Goal: Task Accomplishment & Management: Use online tool/utility

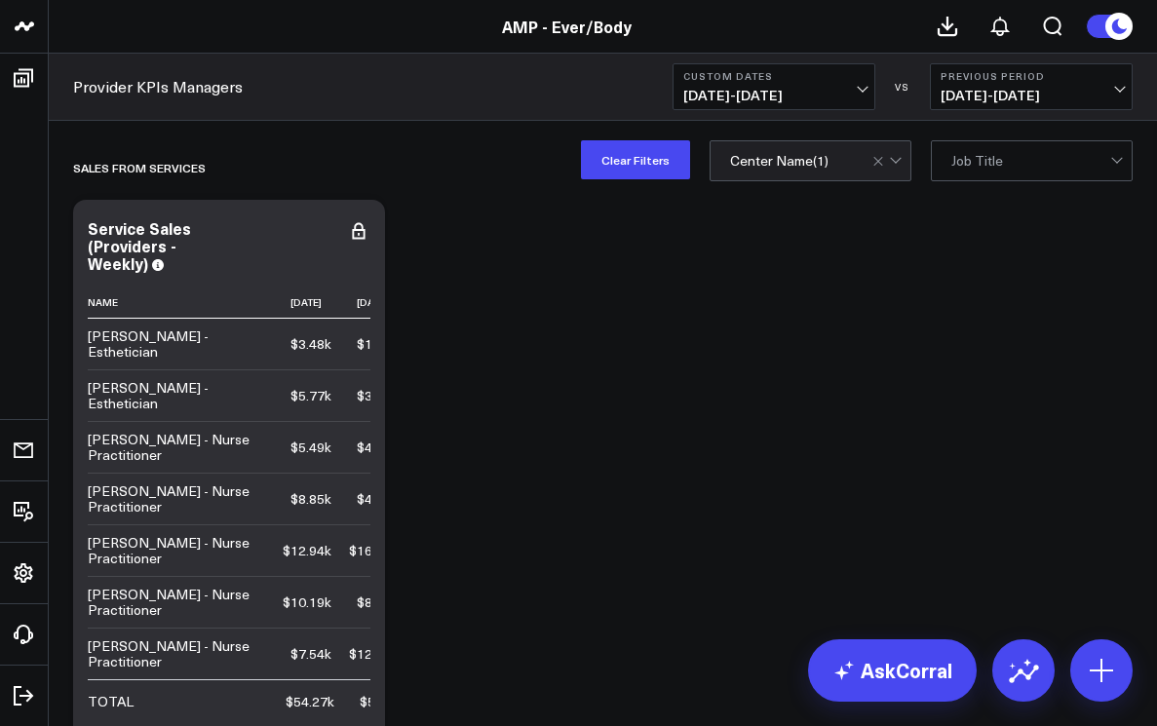
click at [861, 89] on span "[DATE] - [DATE]" at bounding box center [773, 96] width 181 height 16
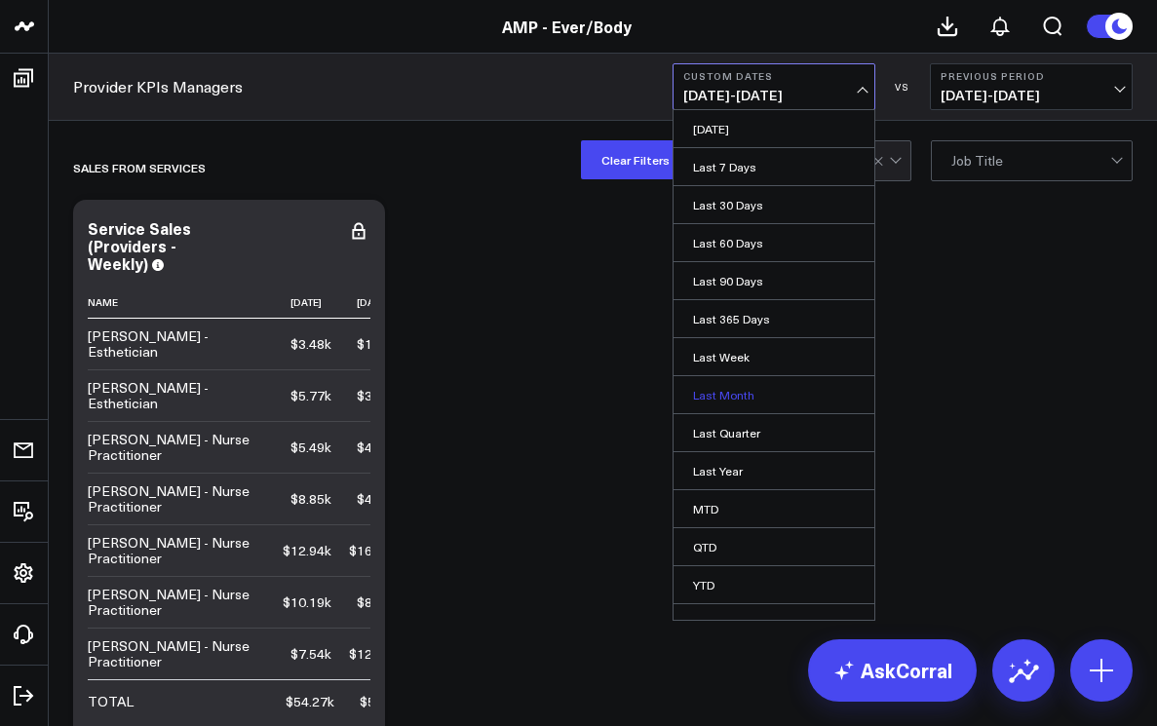
scroll to position [21, 0]
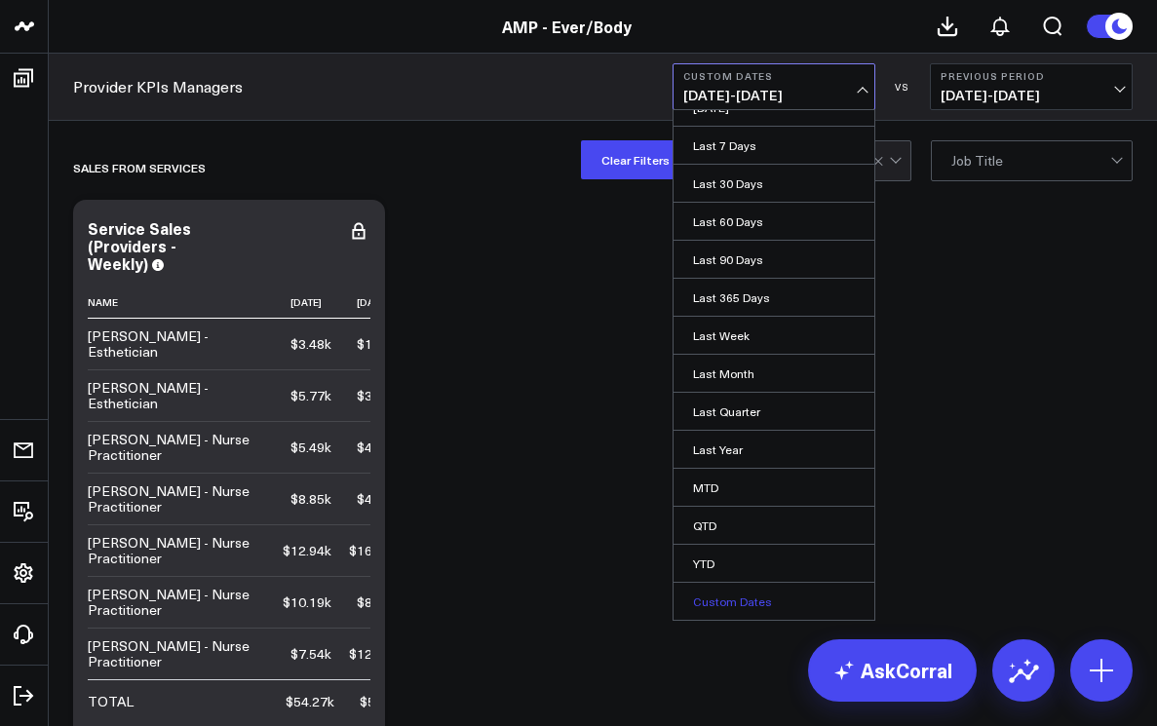
click at [771, 604] on link "Custom Dates" at bounding box center [774, 601] width 201 height 37
select select "7"
select select "2025"
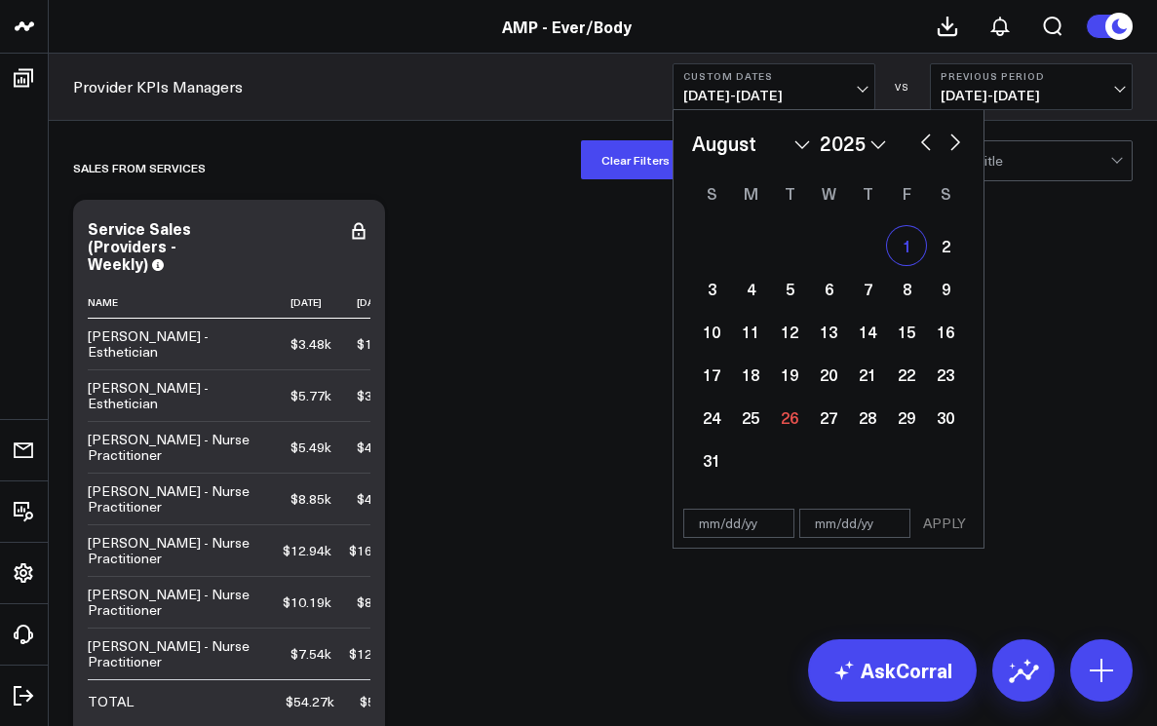
click at [902, 251] on div "1" at bounding box center [906, 245] width 39 height 39
type input "[DATE]"
select select "7"
select select "2025"
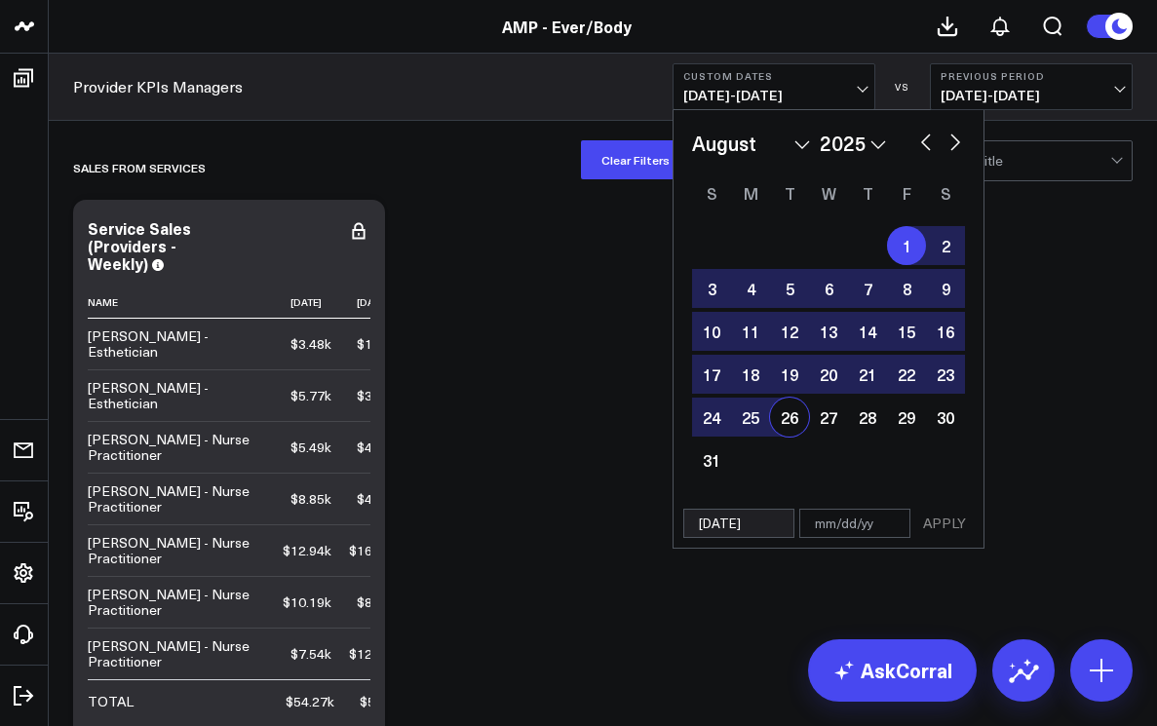
click at [785, 420] on div "26" at bounding box center [789, 417] width 39 height 39
type input "[DATE]"
select select "7"
select select "2025"
click at [949, 522] on button "APPLY" at bounding box center [944, 523] width 58 height 29
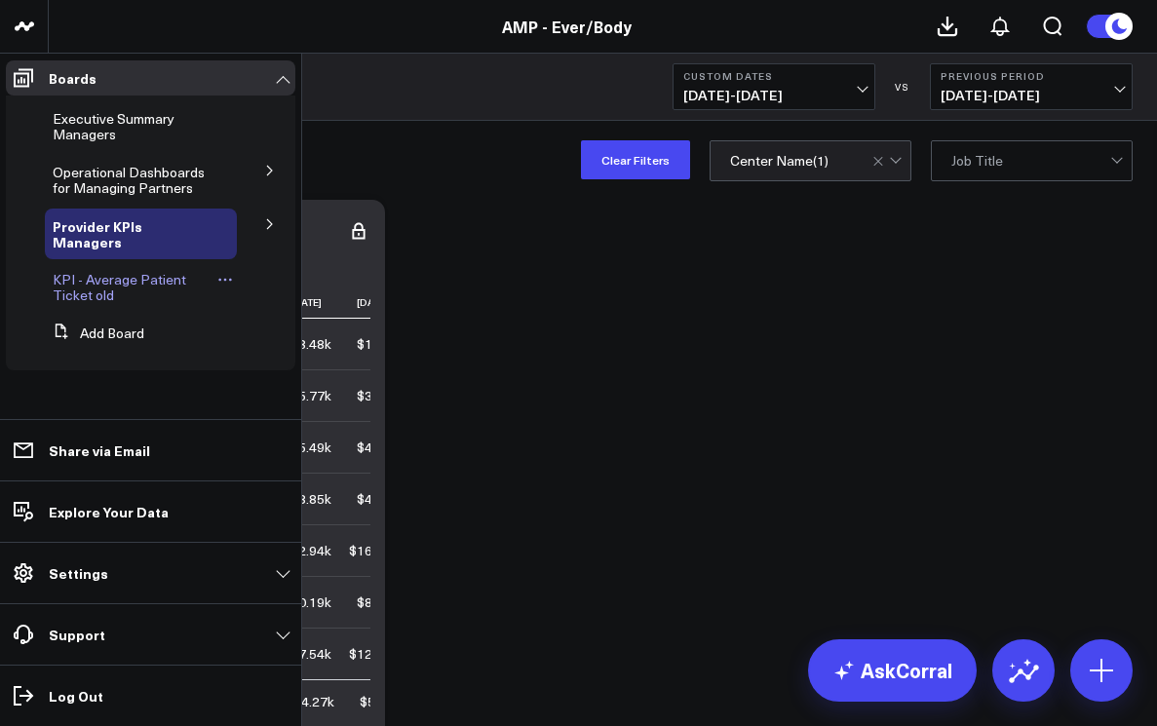
click at [79, 277] on span "KPI - Average Patient Ticket old" at bounding box center [120, 287] width 134 height 34
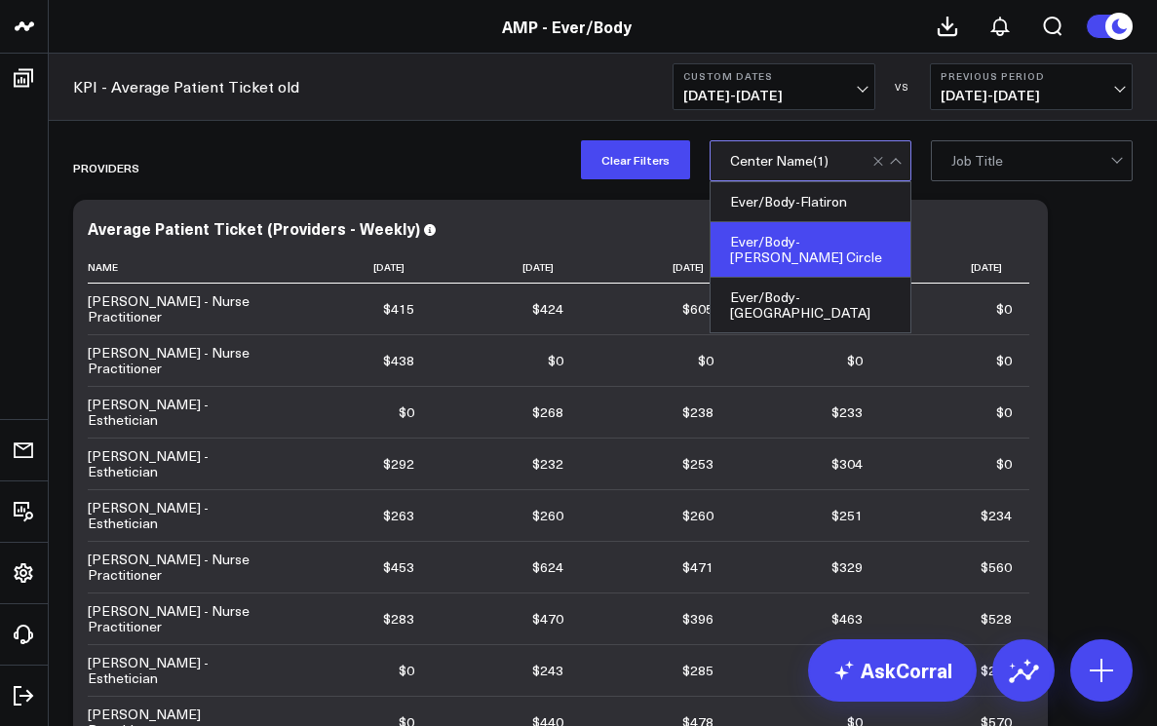
click at [897, 161] on div at bounding box center [895, 163] width 11 height 11
click at [852, 239] on div "Ever/Body-[PERSON_NAME] Circle" at bounding box center [811, 250] width 200 height 56
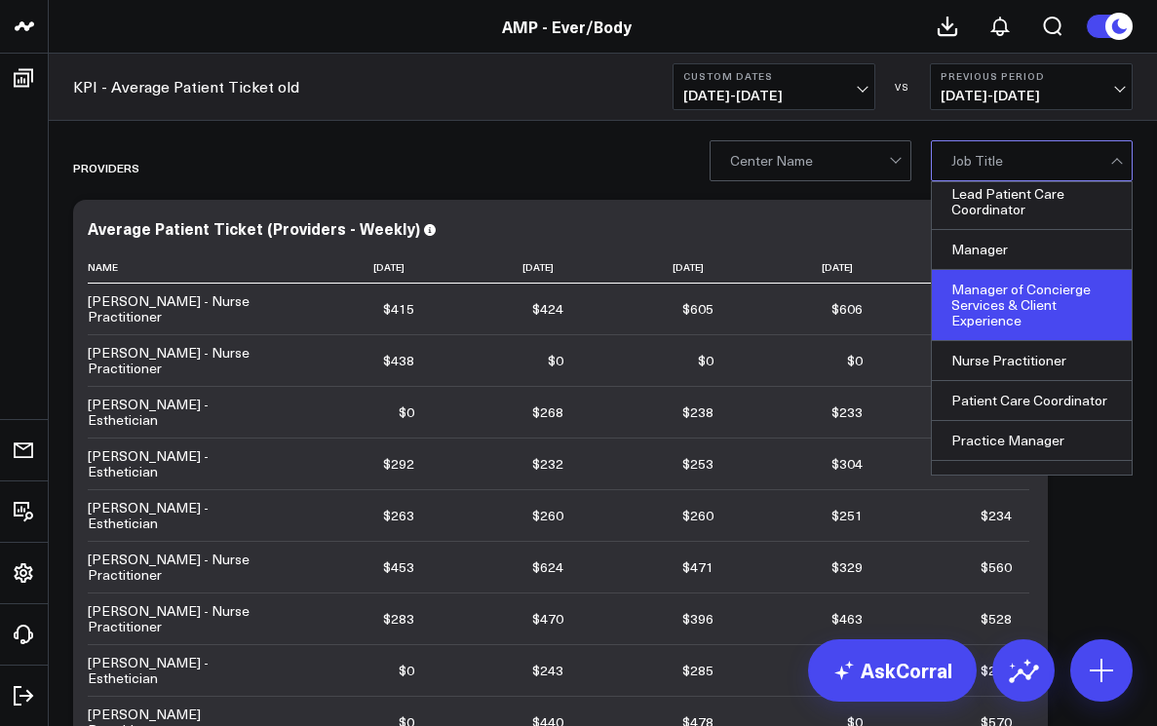
scroll to position [129, 0]
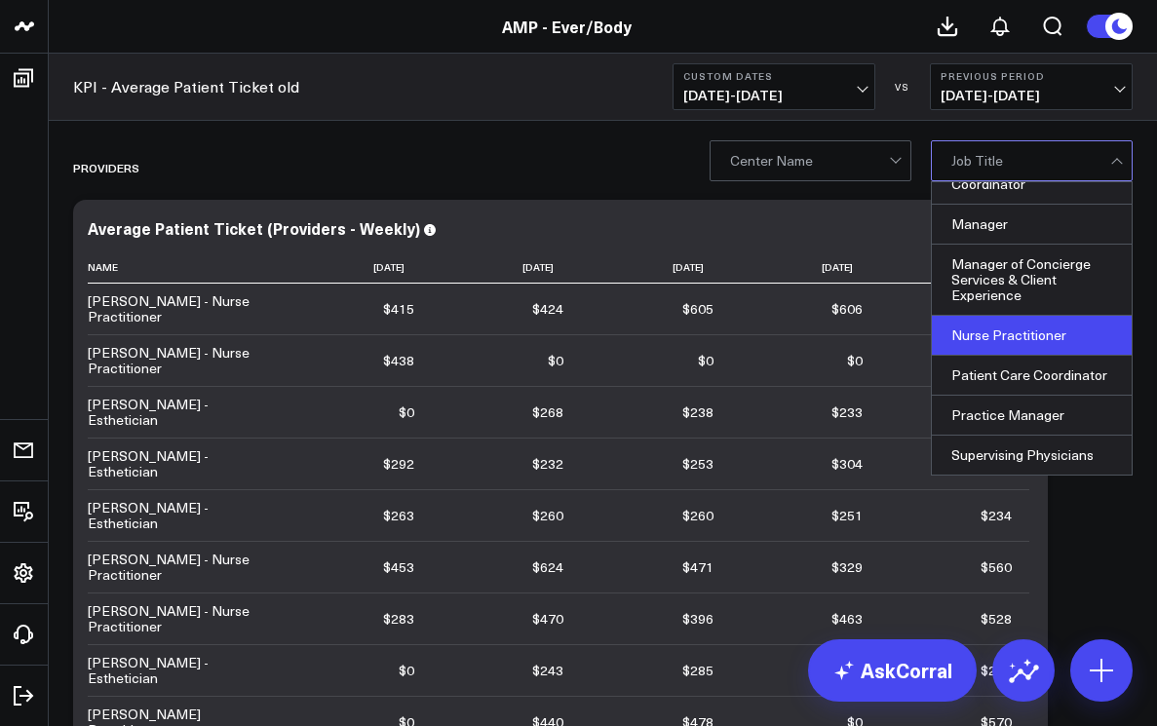
click at [1022, 351] on div "Nurse Practitioner" at bounding box center [1032, 336] width 200 height 40
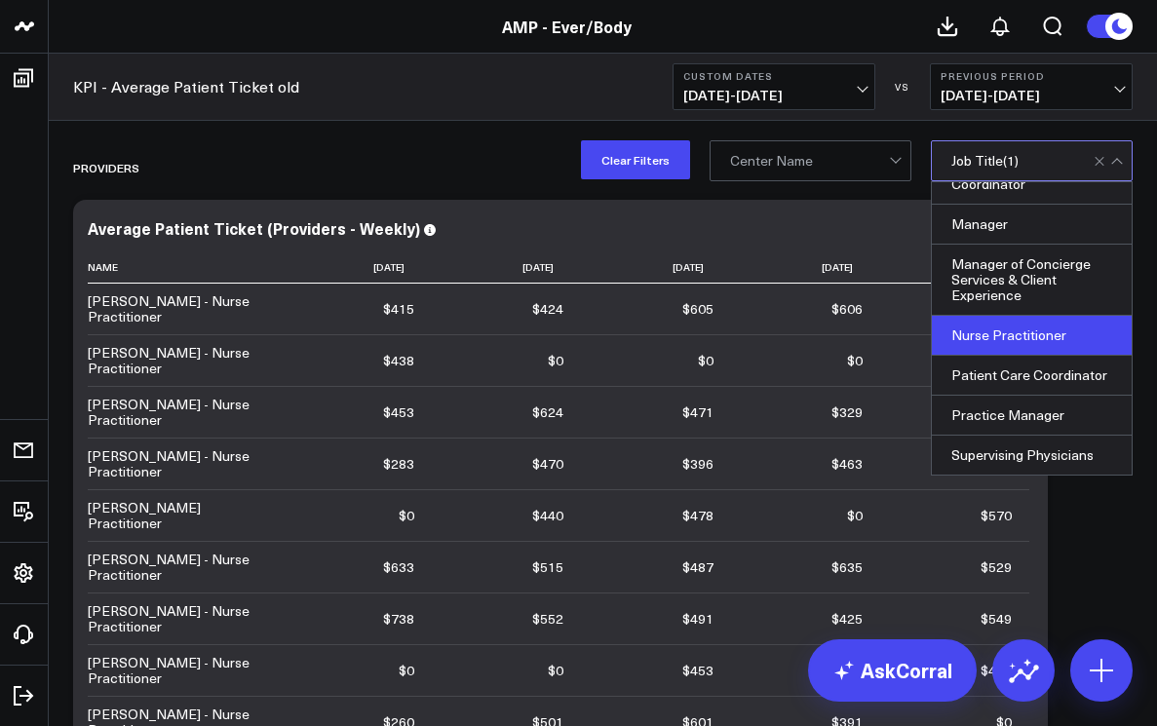
click at [891, 167] on div at bounding box center [897, 160] width 17 height 39
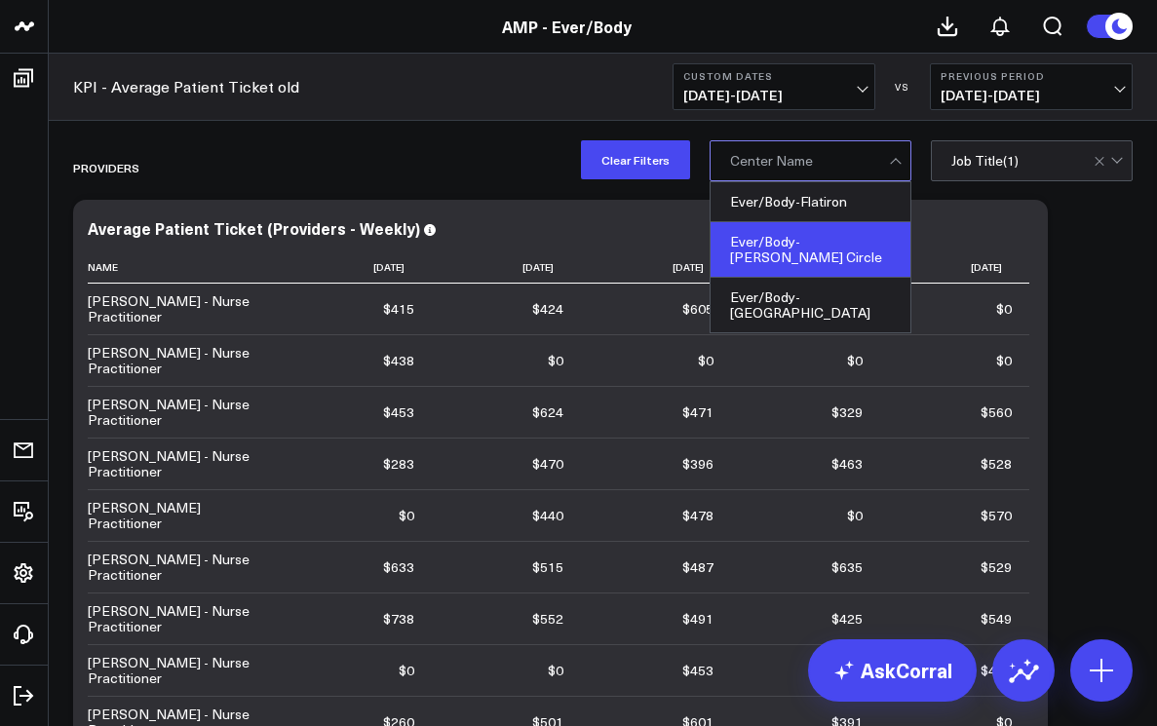
click at [839, 246] on div "Ever/Body-[PERSON_NAME] Circle" at bounding box center [811, 250] width 200 height 56
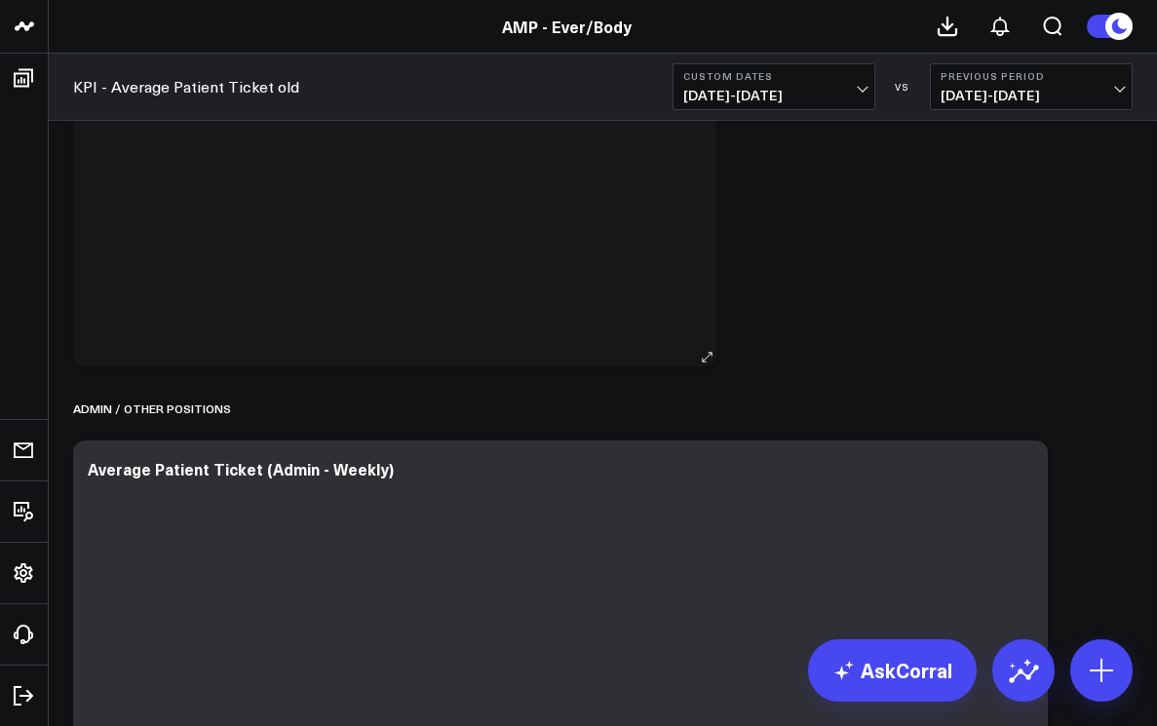
scroll to position [2056, 0]
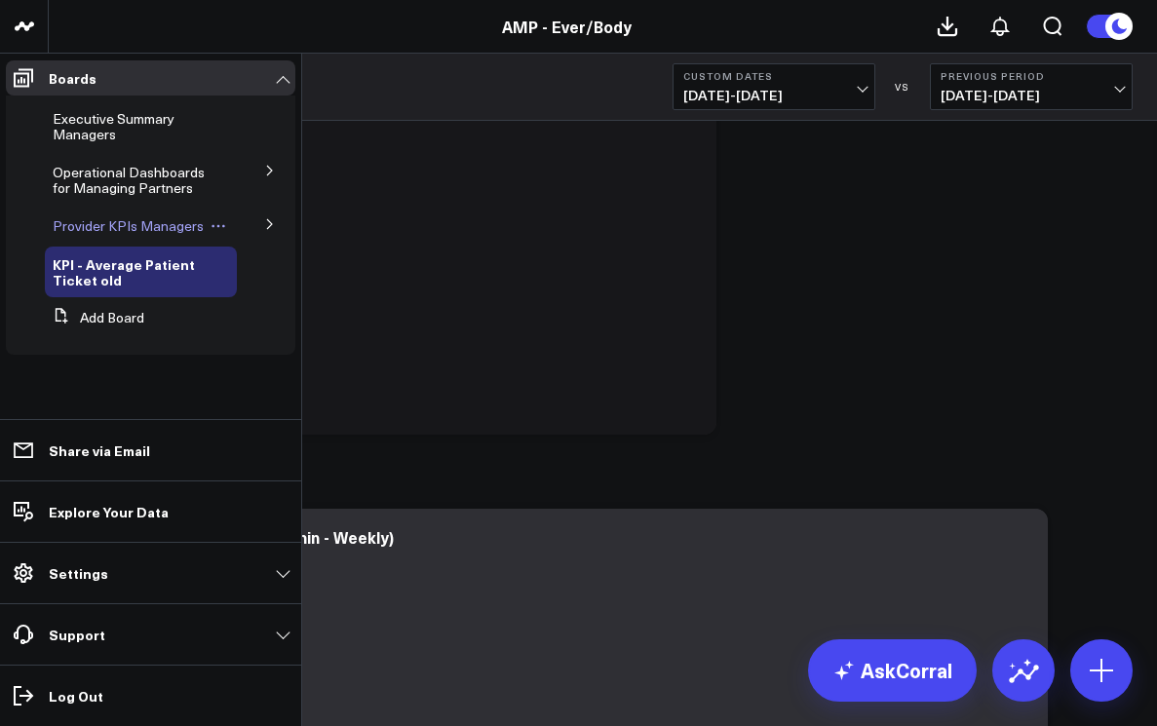
click at [80, 219] on span "Provider KPIs Managers" at bounding box center [128, 225] width 151 height 19
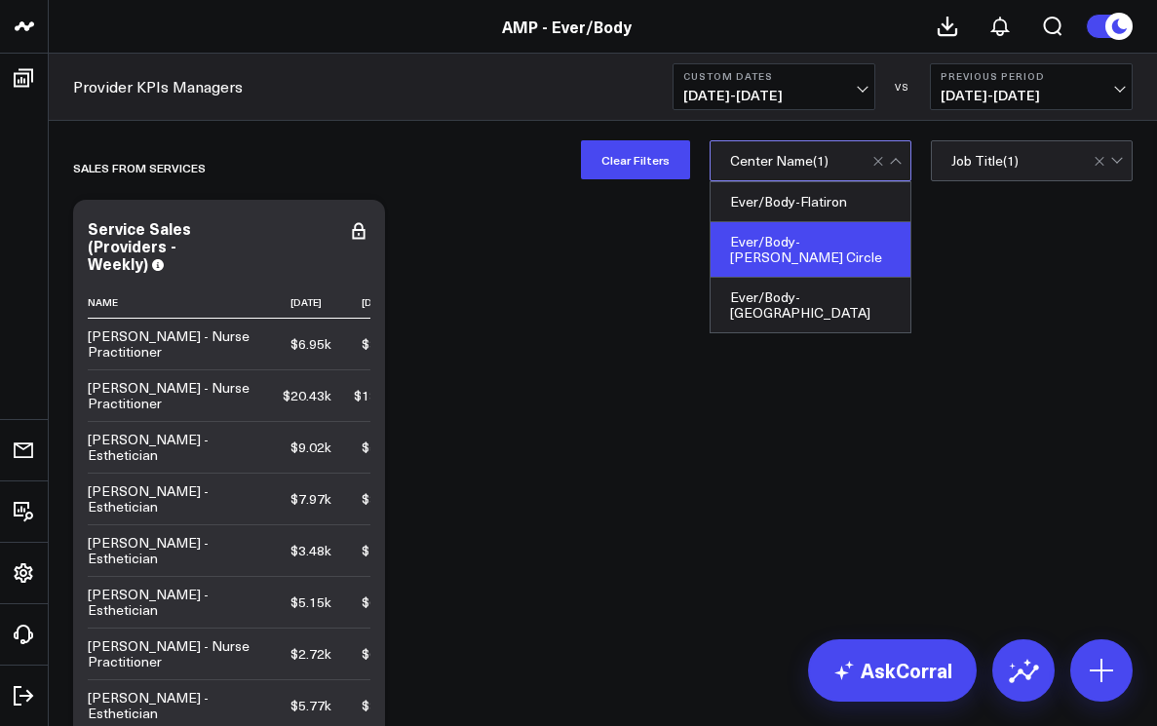
click at [897, 164] on div at bounding box center [888, 160] width 33 height 39
click at [850, 237] on div "Ever/Body-[PERSON_NAME] Circle" at bounding box center [811, 250] width 200 height 56
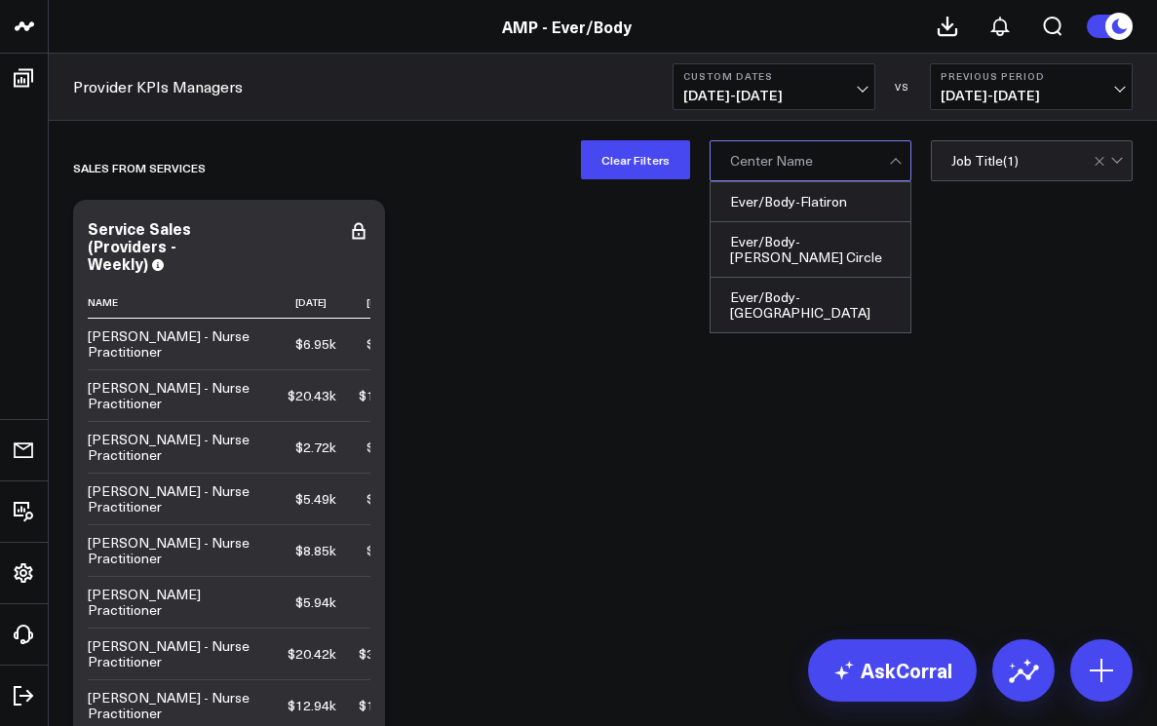
click at [1113, 167] on div at bounding box center [1110, 160] width 33 height 39
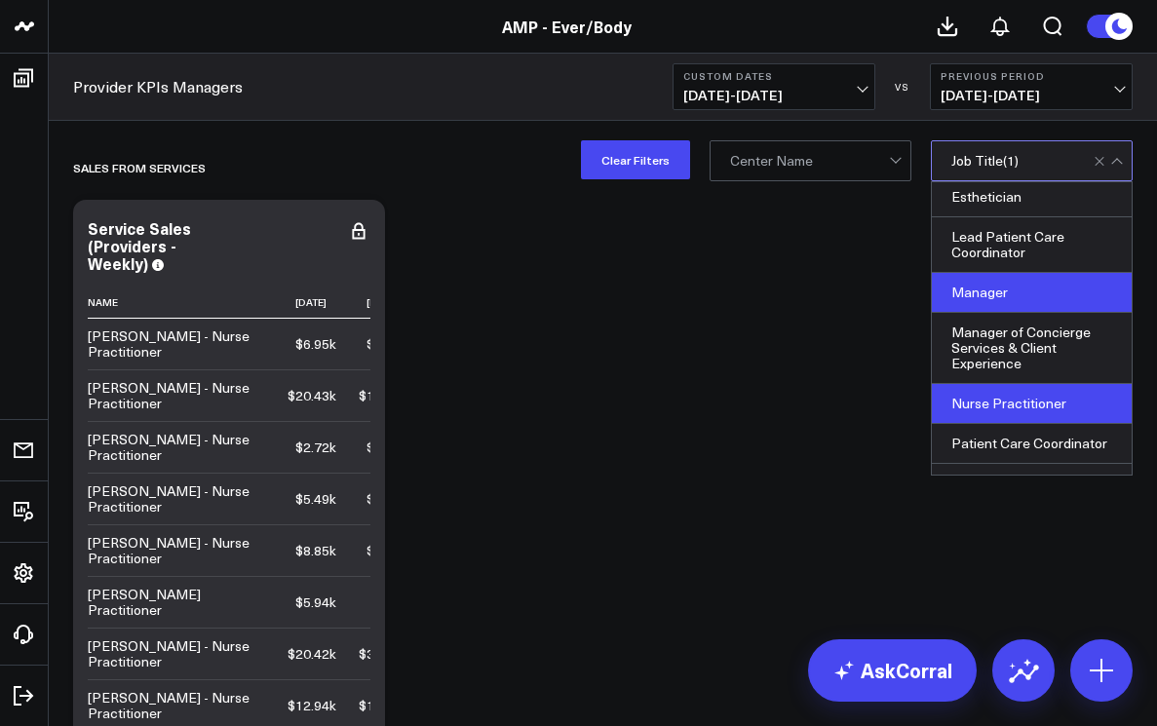
scroll to position [62, 0]
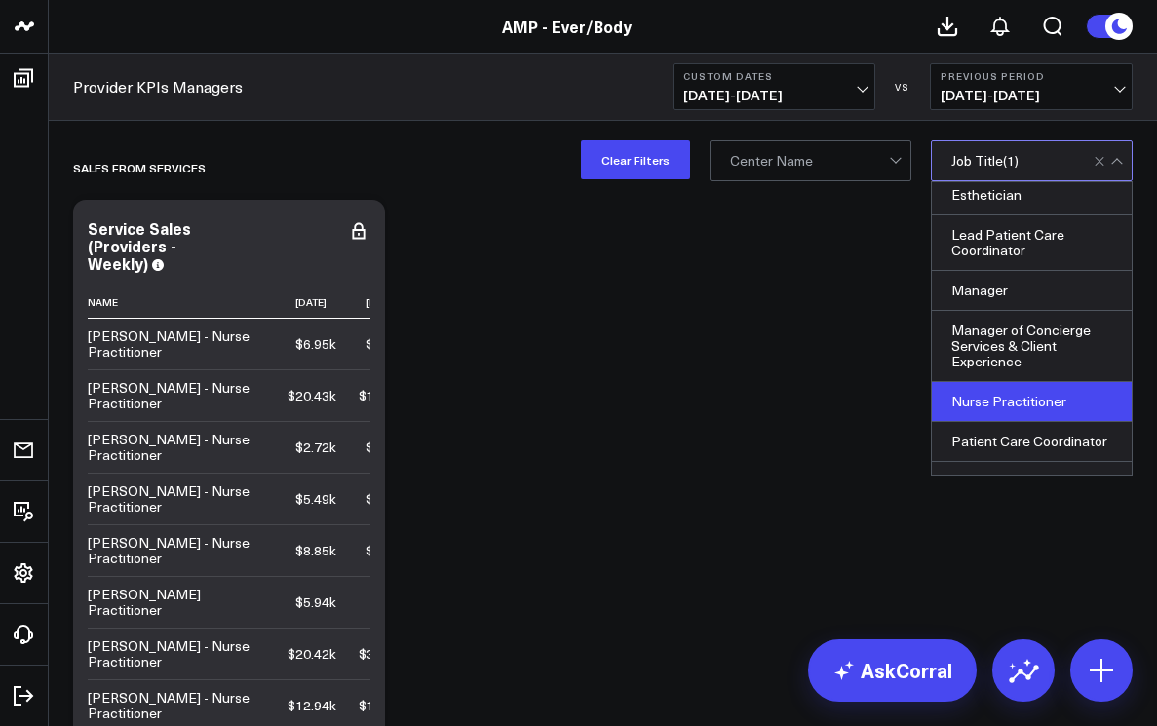
click at [1034, 390] on div "Nurse Practitioner" at bounding box center [1032, 402] width 200 height 40
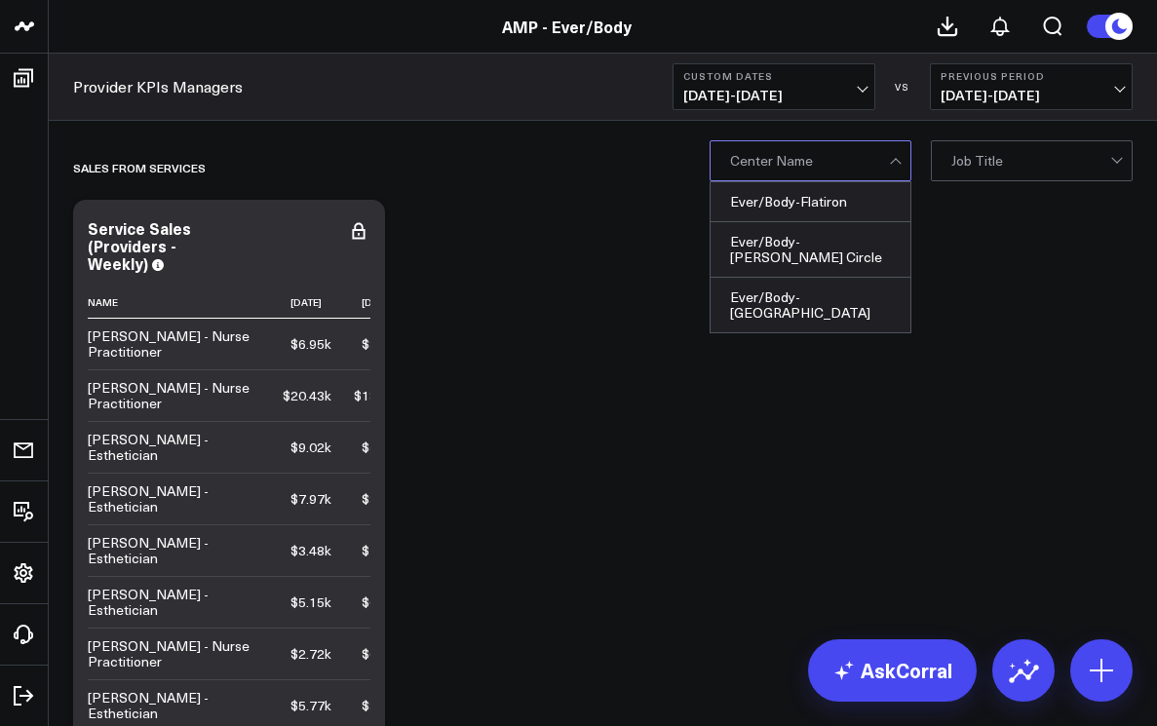
click at [896, 165] on div at bounding box center [897, 160] width 17 height 39
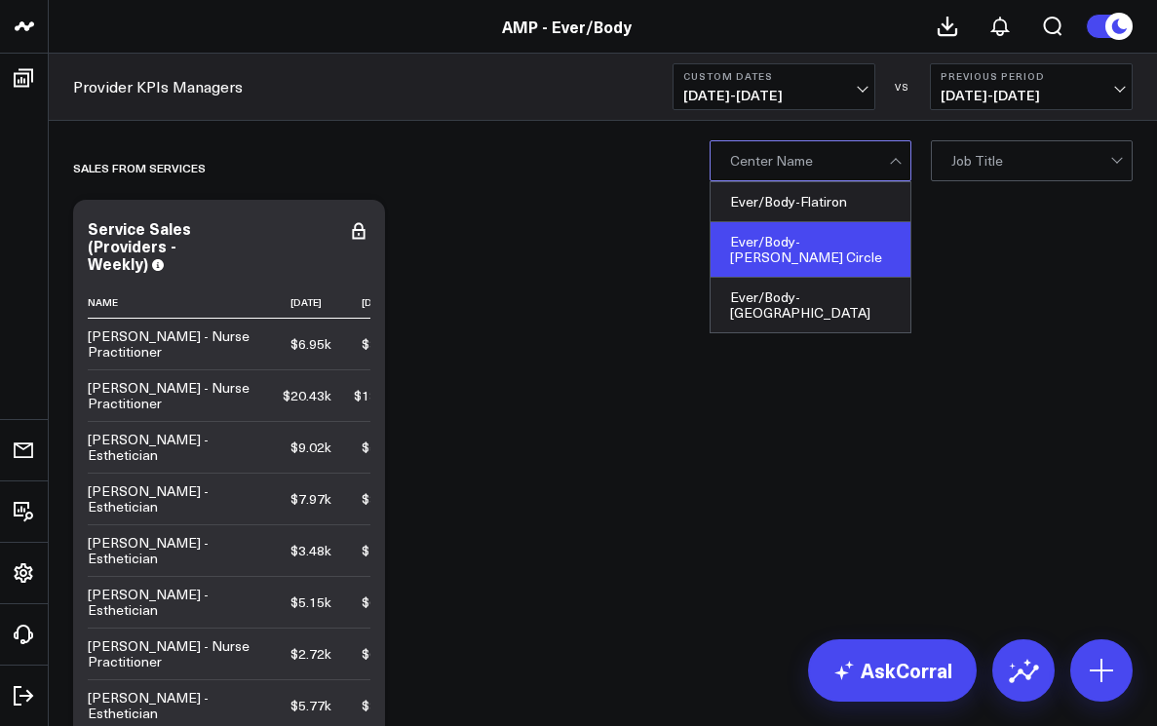
click at [844, 230] on div "Ever/Body-[PERSON_NAME] Circle" at bounding box center [811, 250] width 200 height 56
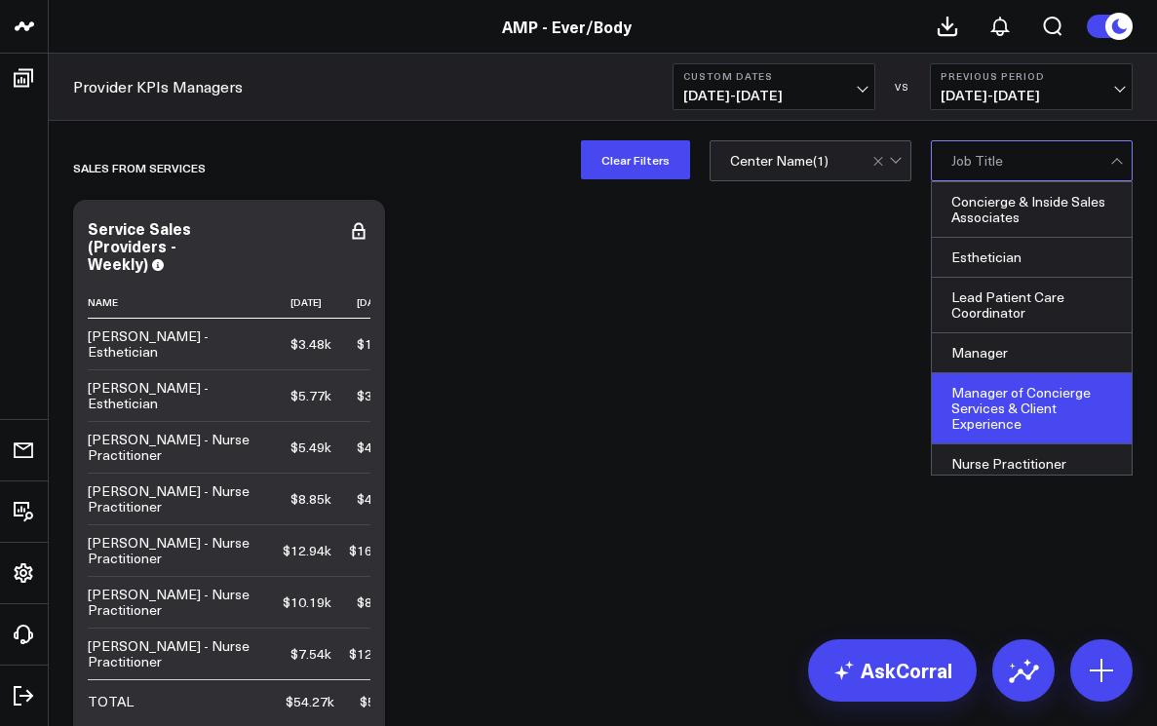
scroll to position [48, 0]
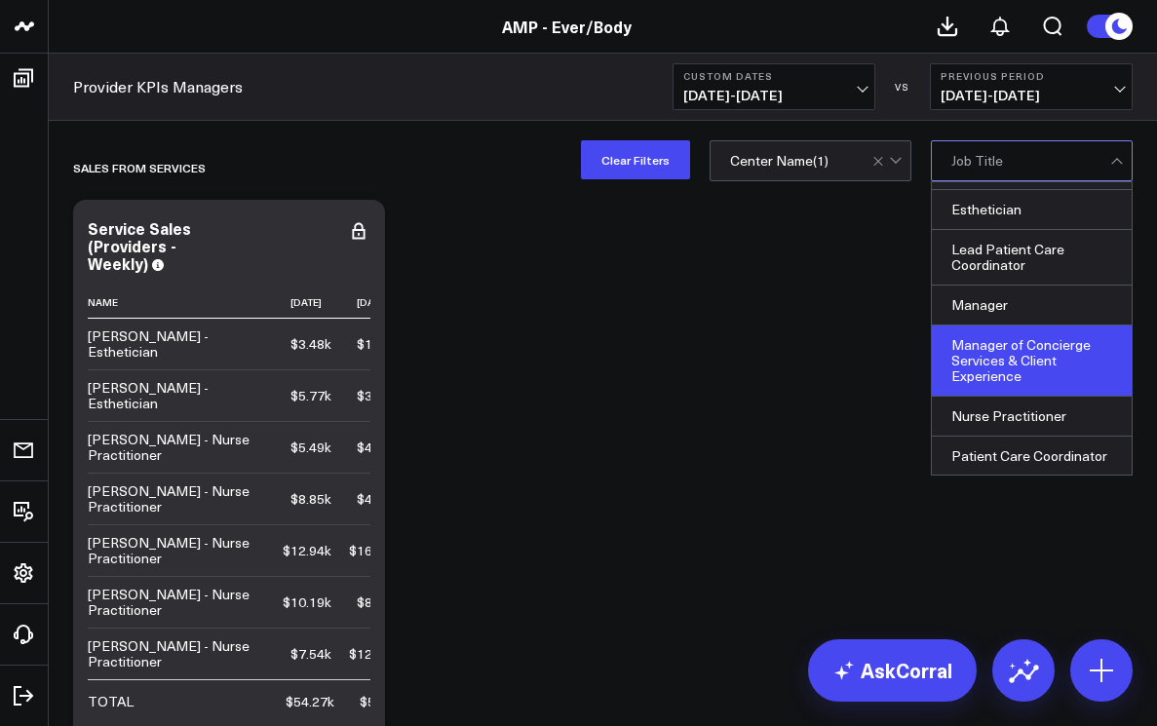
click at [1003, 419] on div "Nurse Practitioner" at bounding box center [1032, 417] width 200 height 40
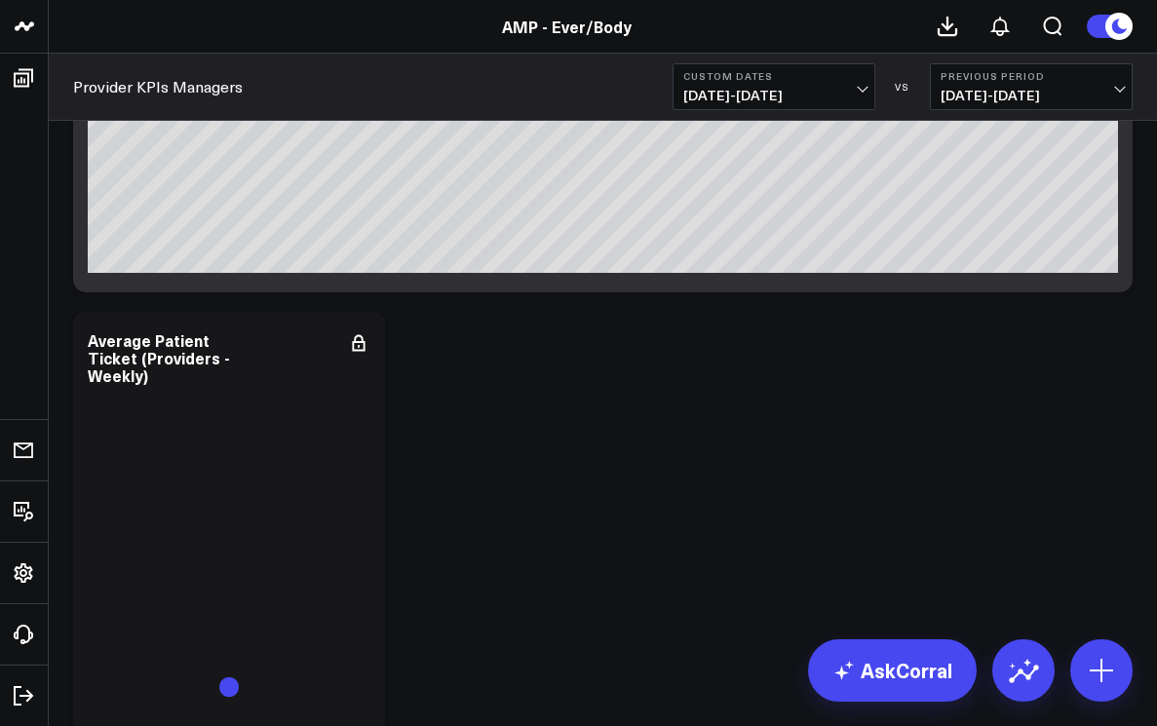
scroll to position [3365, 0]
